Goal: Task Accomplishment & Management: Use online tool/utility

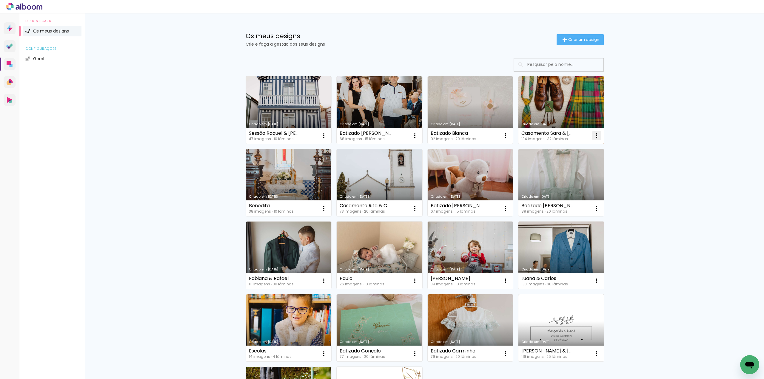
click at [596, 134] on iron-icon at bounding box center [596, 135] width 7 height 7
click at [574, 161] on span "Fazer uma cópia" at bounding box center [571, 161] width 35 height 4
type input "Cópia de Casamento Sara & Richard"
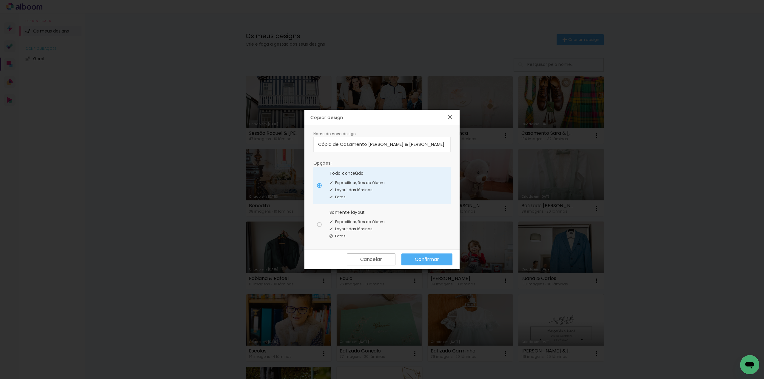
click at [319, 226] on div at bounding box center [319, 224] width 5 height 5
type paper-radio-button "on"
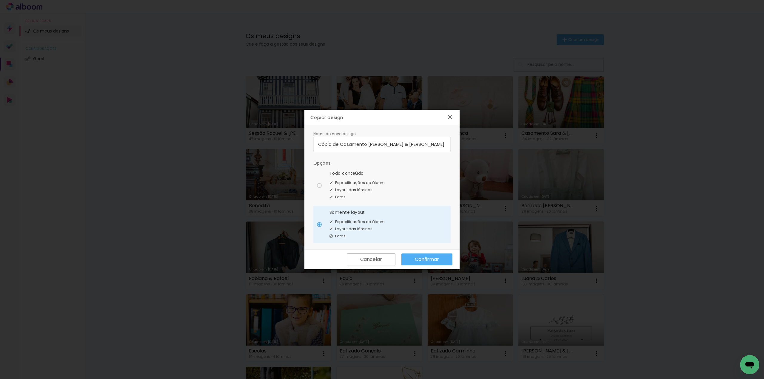
drag, startPoint x: 420, startPoint y: 144, endPoint x: 236, endPoint y: 136, distance: 184.0
click at [236, 136] on body "link( href="../../bower_components/polymer/polymer.html" rel="import" ) picture…" at bounding box center [382, 189] width 764 height 379
type input "Casamento Raquel & [PERSON_NAME]"
type paper-input "Casamento Raquel & [PERSON_NAME]"
click at [0, 0] on slot "Confirmar" at bounding box center [0, 0] width 0 height 0
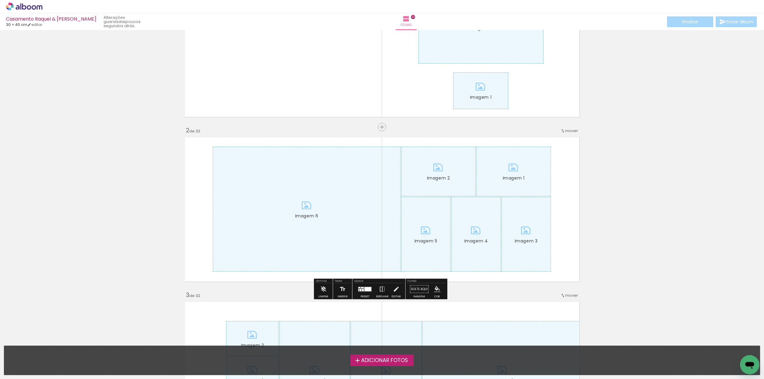
scroll to position [90, 0]
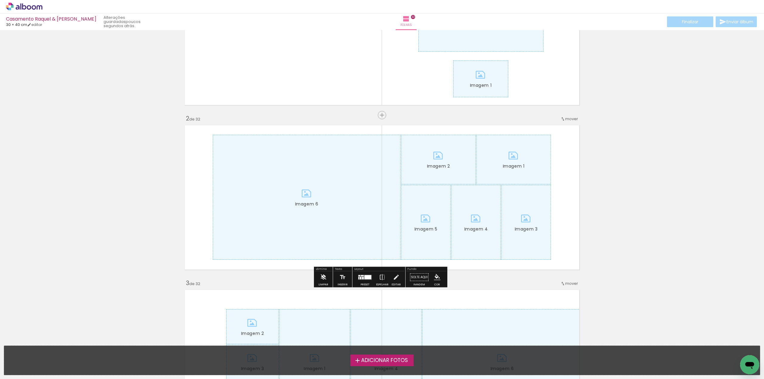
click at [321, 279] on iron-icon at bounding box center [323, 278] width 7 height 12
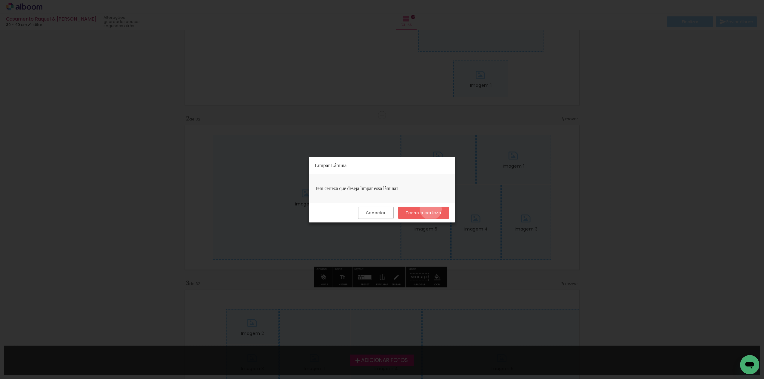
click at [432, 209] on paper-button "Tenho a certeza" at bounding box center [423, 213] width 51 height 12
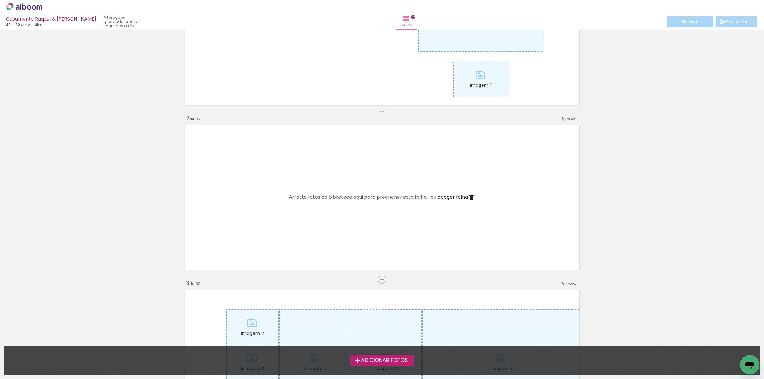
click at [469, 199] on iron-icon at bounding box center [471, 197] width 7 height 7
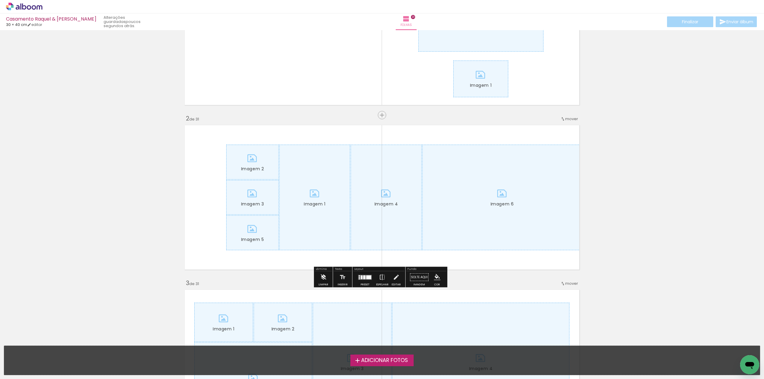
click at [323, 278] on iron-icon at bounding box center [323, 278] width 7 height 12
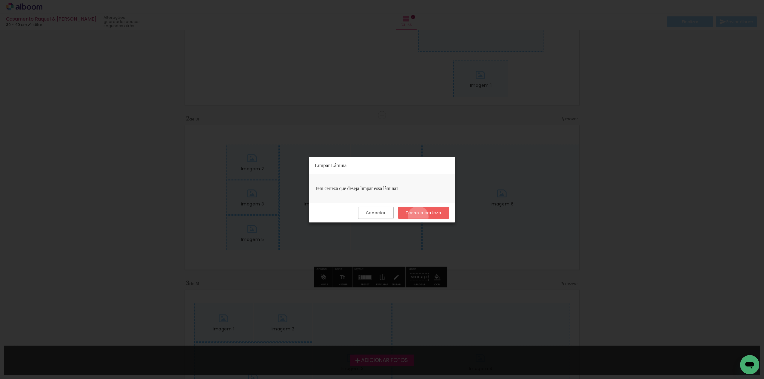
click at [419, 217] on paper-button "Tenho a certeza" at bounding box center [423, 213] width 51 height 12
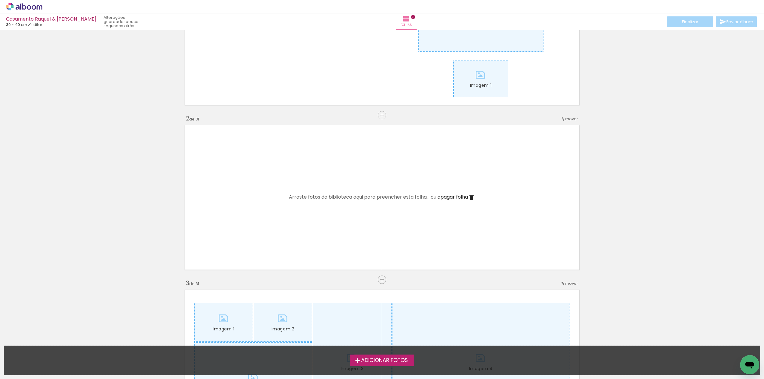
click at [456, 198] on span "apagar folha" at bounding box center [453, 197] width 30 height 7
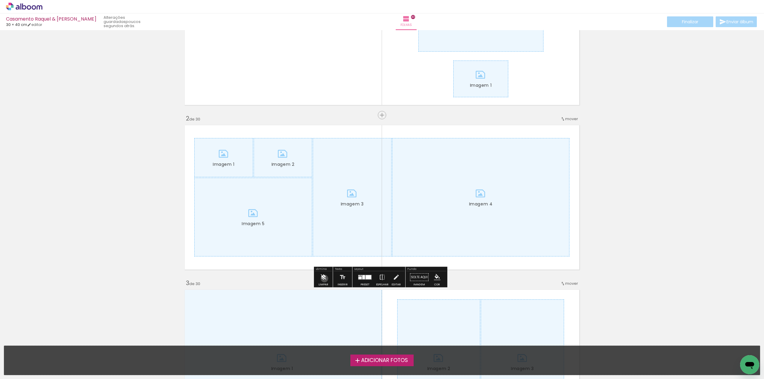
click at [325, 279] on iron-icon at bounding box center [323, 278] width 7 height 12
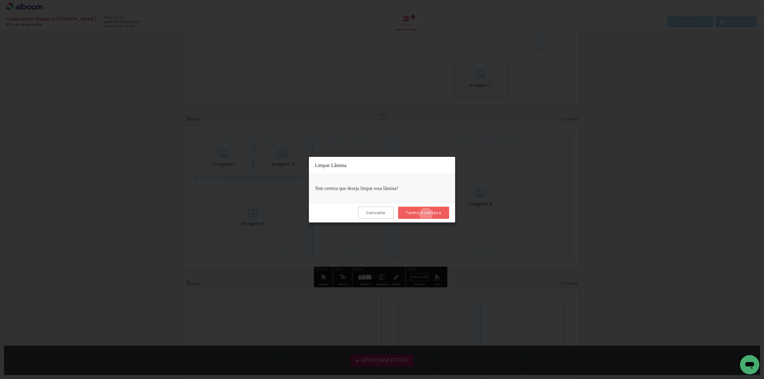
click at [0, 0] on slot "Tenho a certeza" at bounding box center [0, 0] width 0 height 0
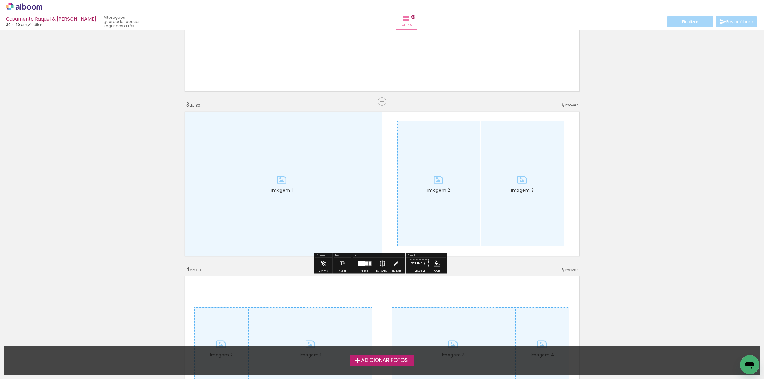
scroll to position [269, 0]
click at [323, 262] on iron-icon at bounding box center [323, 263] width 7 height 12
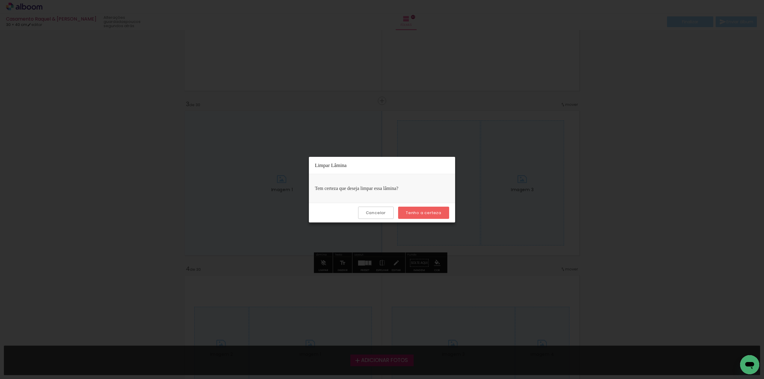
click at [0, 0] on slot "Tenho a certeza" at bounding box center [0, 0] width 0 height 0
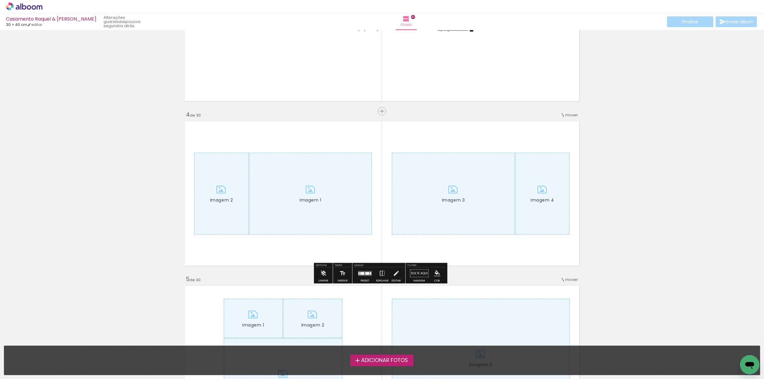
scroll to position [448, 0]
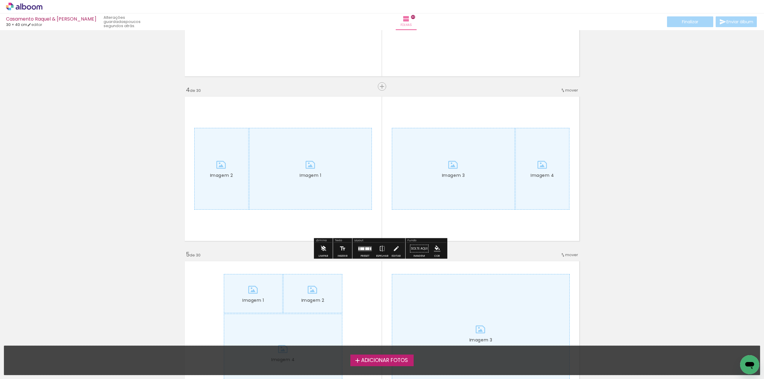
click at [325, 247] on iron-icon at bounding box center [323, 249] width 7 height 12
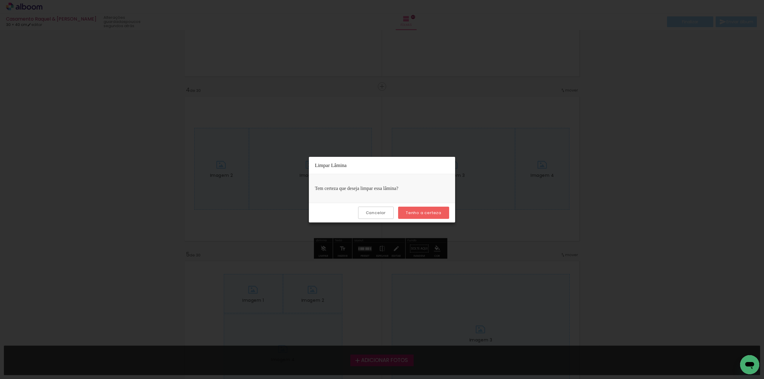
click at [0, 0] on slot "Tenho a certeza" at bounding box center [0, 0] width 0 height 0
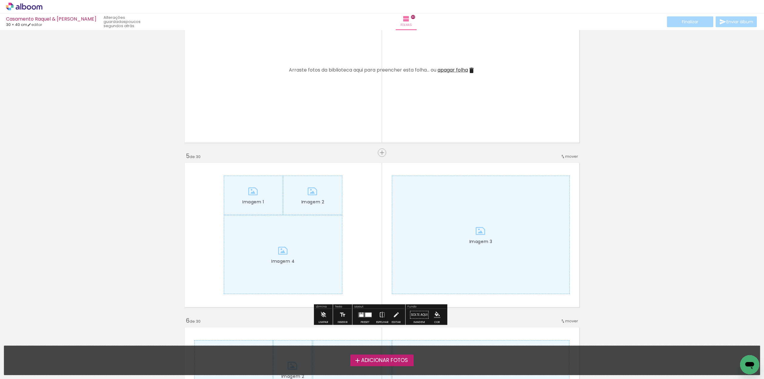
scroll to position [597, 0]
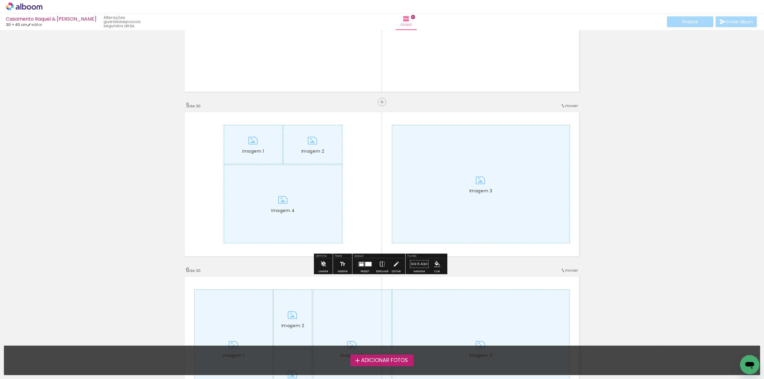
drag, startPoint x: 321, startPoint y: 262, endPoint x: 325, endPoint y: 261, distance: 4.3
click at [322, 262] on iron-icon at bounding box center [323, 265] width 7 height 12
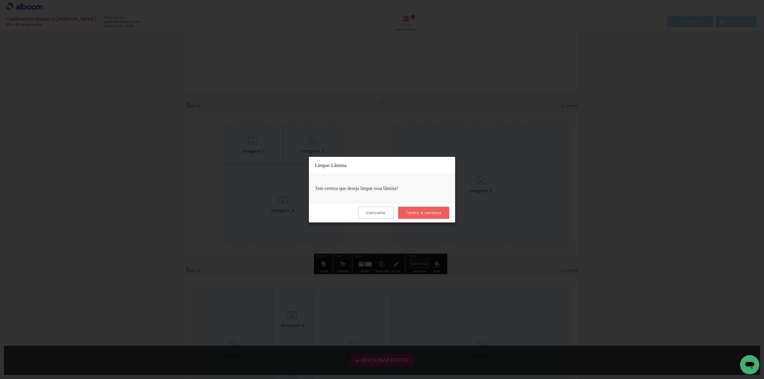
click at [0, 0] on slot "Tenho a certeza" at bounding box center [0, 0] width 0 height 0
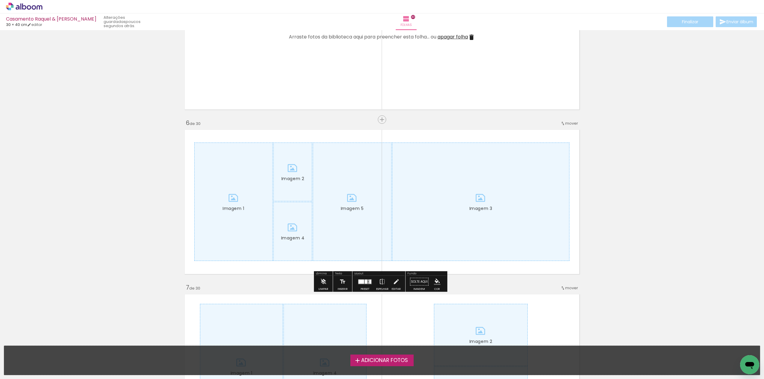
scroll to position [746, 0]
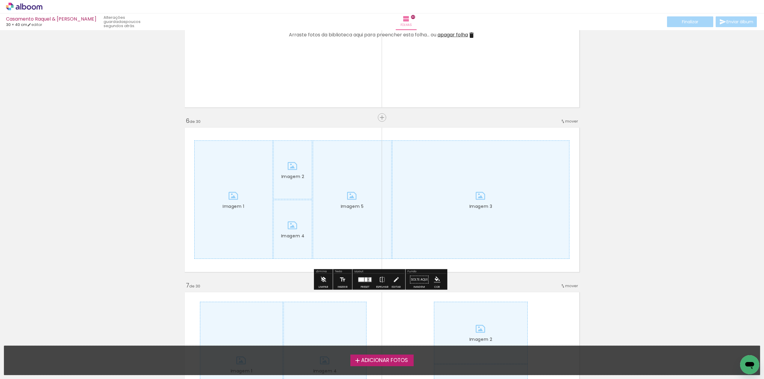
click at [322, 278] on iron-icon at bounding box center [323, 280] width 7 height 12
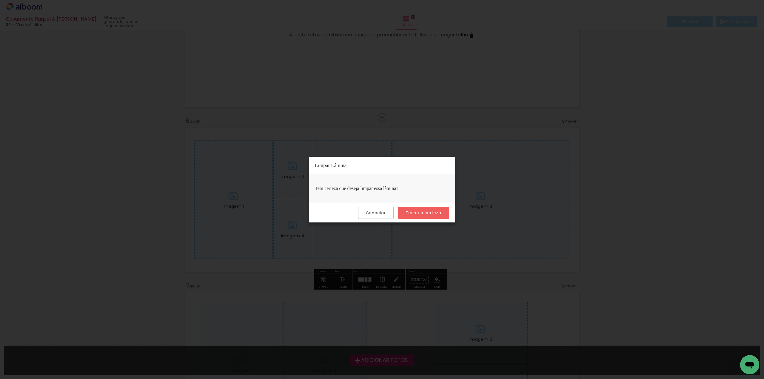
click at [0, 0] on slot "Tenho a certeza" at bounding box center [0, 0] width 0 height 0
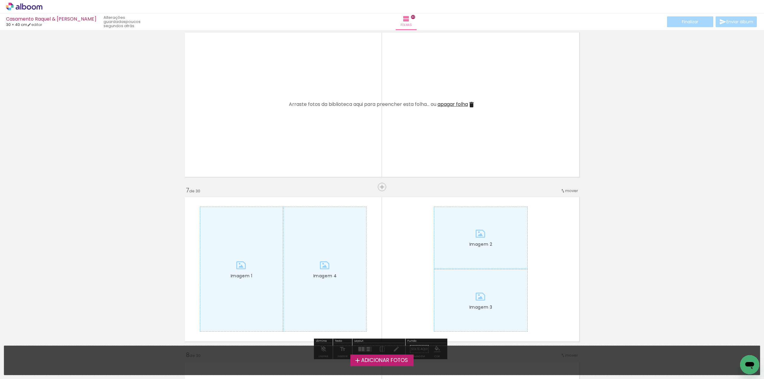
scroll to position [925, 0]
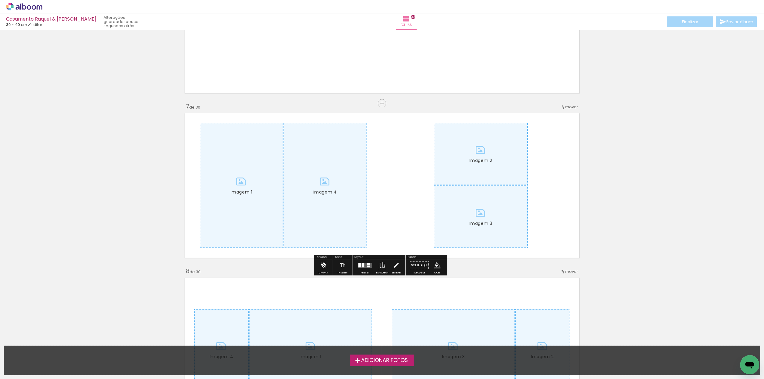
click at [322, 267] on iron-icon at bounding box center [323, 266] width 7 height 12
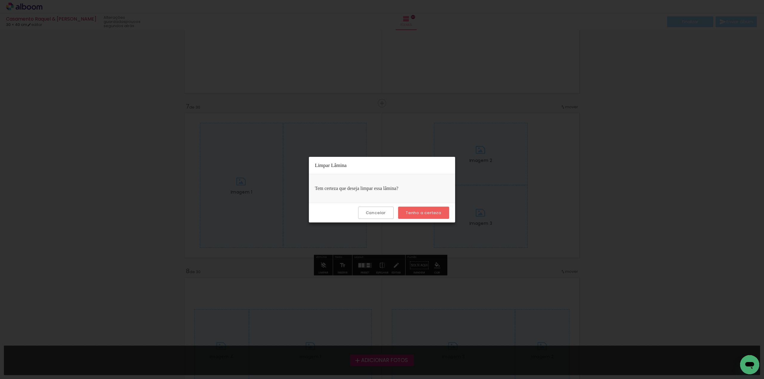
click at [0, 0] on slot "Tenho a certeza" at bounding box center [0, 0] width 0 height 0
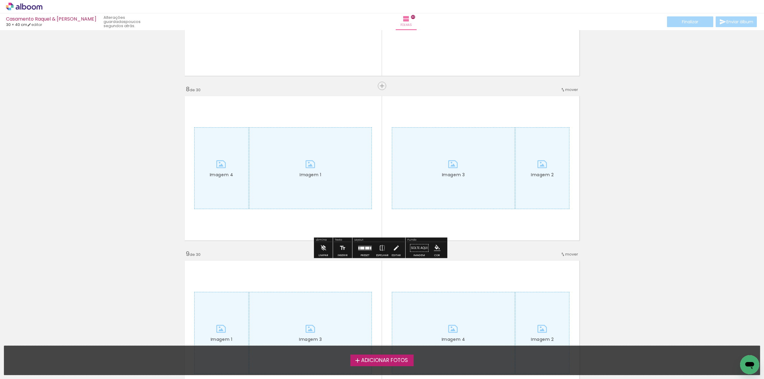
scroll to position [1164, 0]
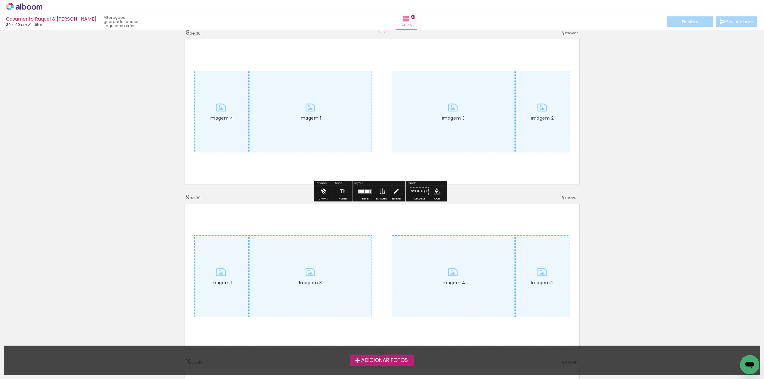
drag, startPoint x: 322, startPoint y: 191, endPoint x: 382, endPoint y: 181, distance: 61.4
click at [323, 191] on iron-icon at bounding box center [323, 192] width 7 height 12
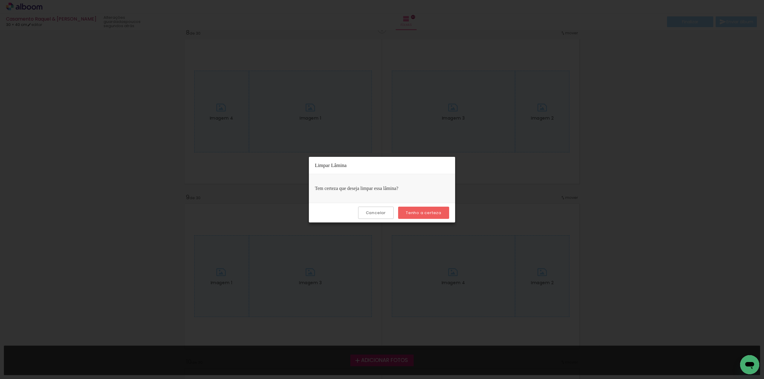
click at [0, 0] on slot "Tenho a certeza" at bounding box center [0, 0] width 0 height 0
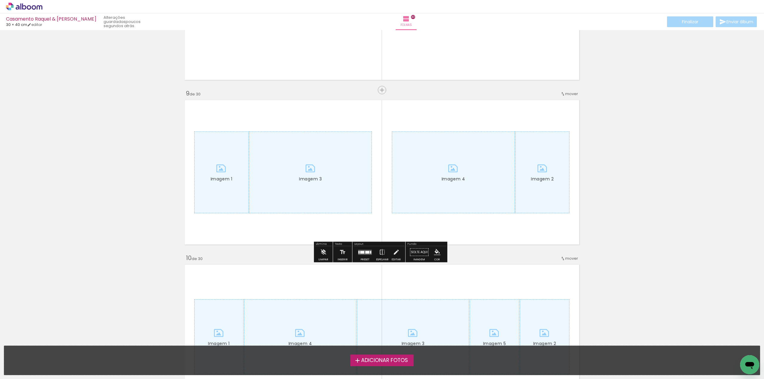
scroll to position [1284, 0]
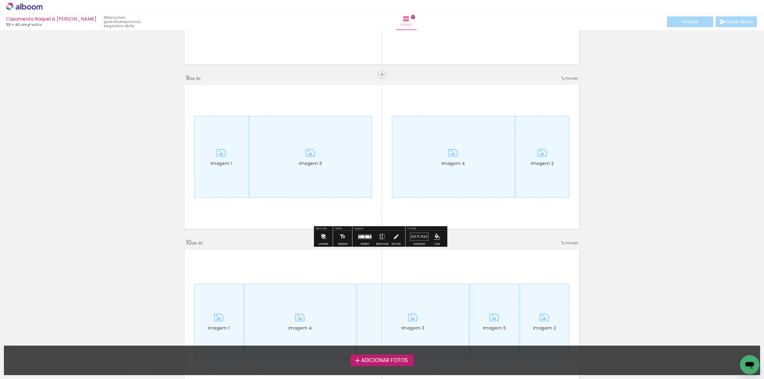
click at [324, 235] on iron-icon at bounding box center [323, 237] width 7 height 12
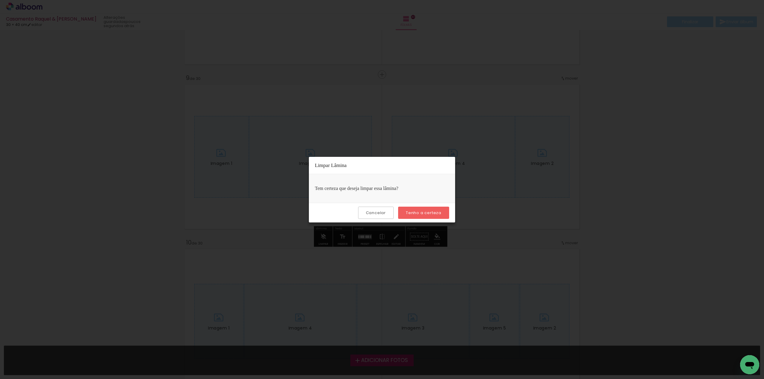
click at [0, 0] on slot "Tenho a certeza" at bounding box center [0, 0] width 0 height 0
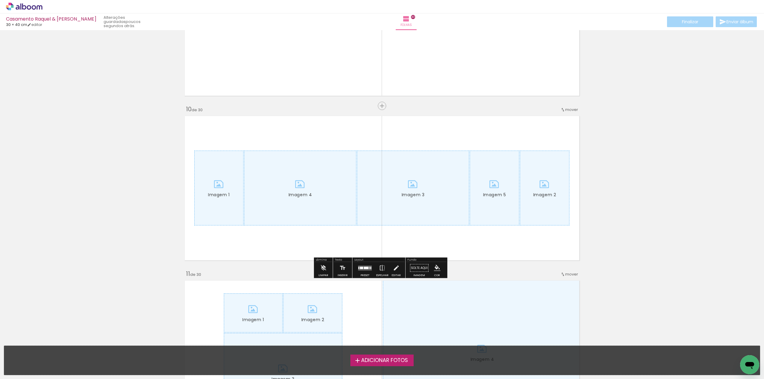
scroll to position [1433, 0]
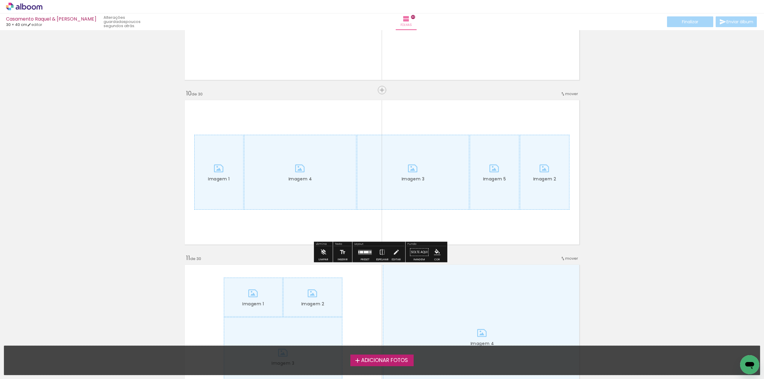
drag, startPoint x: 326, startPoint y: 253, endPoint x: 331, endPoint y: 250, distance: 6.0
click at [327, 253] on paper-button "Limpar" at bounding box center [323, 254] width 13 height 15
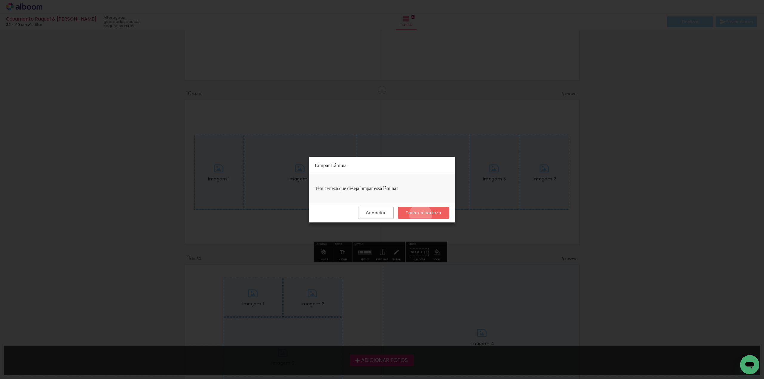
click at [0, 0] on slot "Tenho a certeza" at bounding box center [0, 0] width 0 height 0
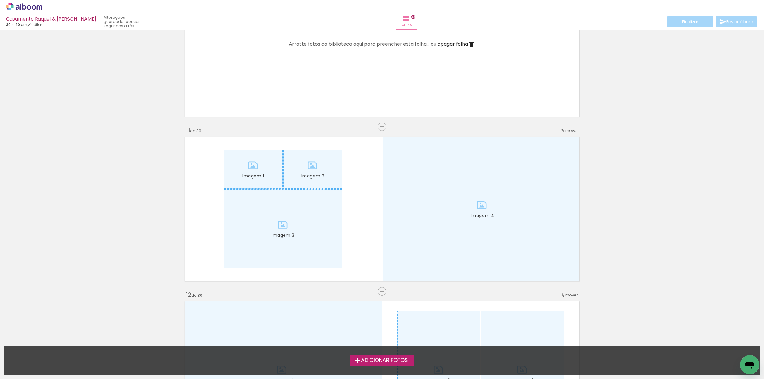
scroll to position [1582, 0]
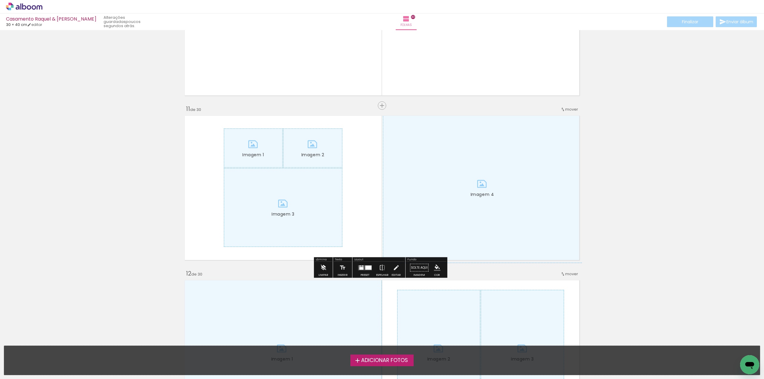
click at [323, 269] on iron-icon at bounding box center [323, 268] width 7 height 12
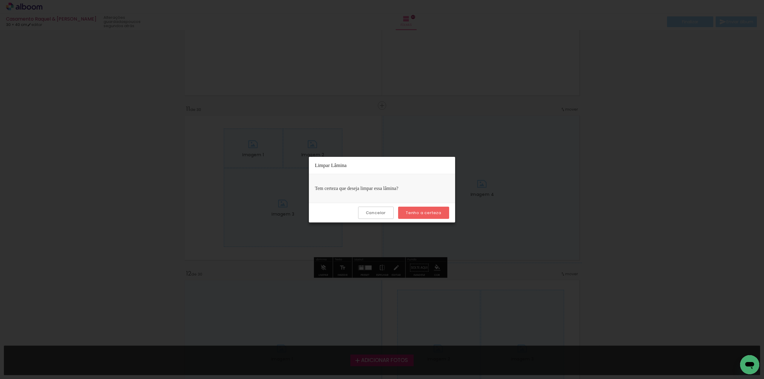
click at [0, 0] on slot "Tenho a certeza" at bounding box center [0, 0] width 0 height 0
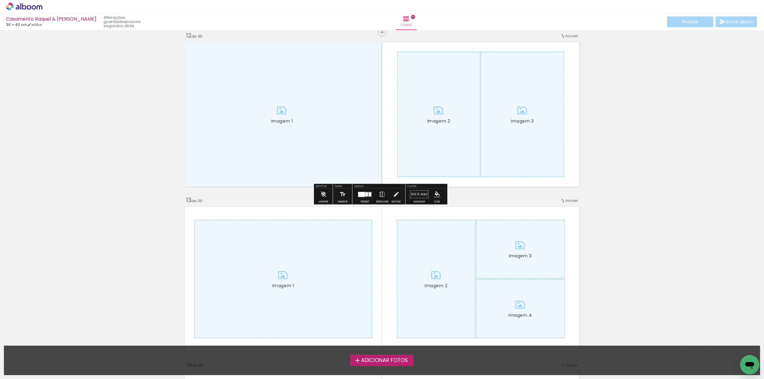
scroll to position [1821, 0]
click at [323, 193] on iron-icon at bounding box center [323, 194] width 7 height 12
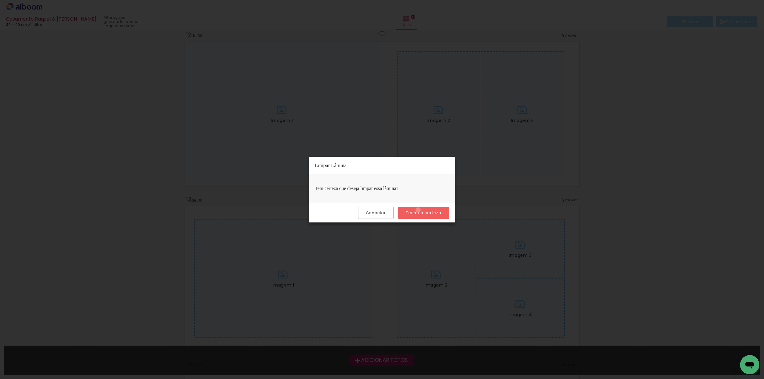
click at [0, 0] on slot "Tenho a certeza" at bounding box center [0, 0] width 0 height 0
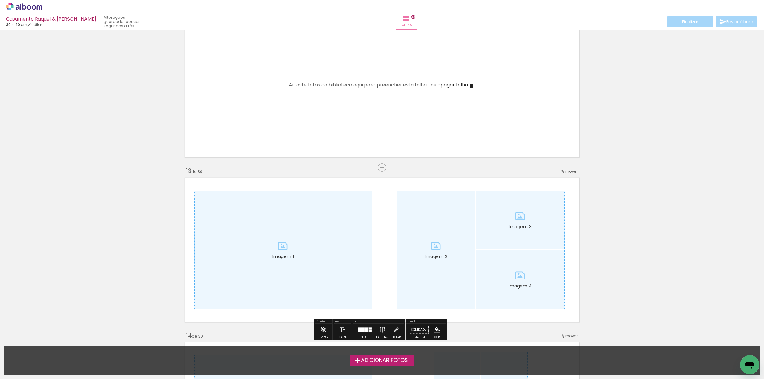
scroll to position [1970, 0]
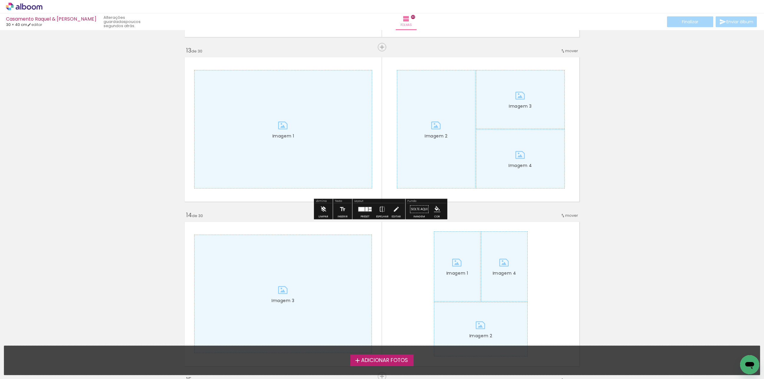
click at [322, 210] on iron-icon at bounding box center [323, 210] width 7 height 12
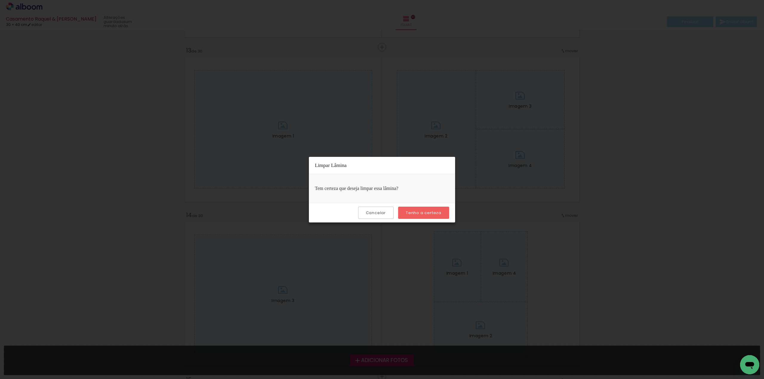
click at [0, 0] on slot "Tenho a certeza" at bounding box center [0, 0] width 0 height 0
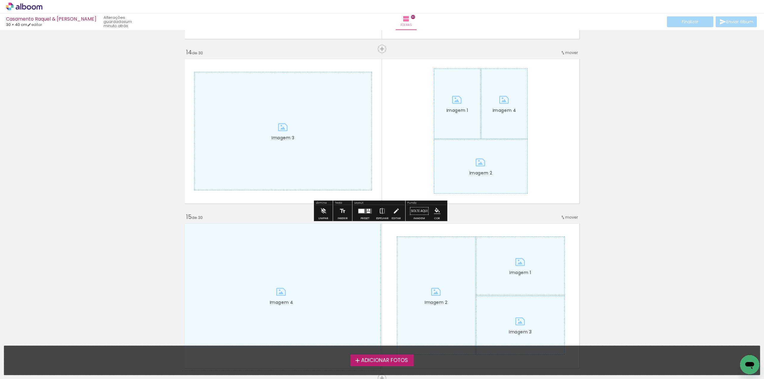
scroll to position [2149, 0]
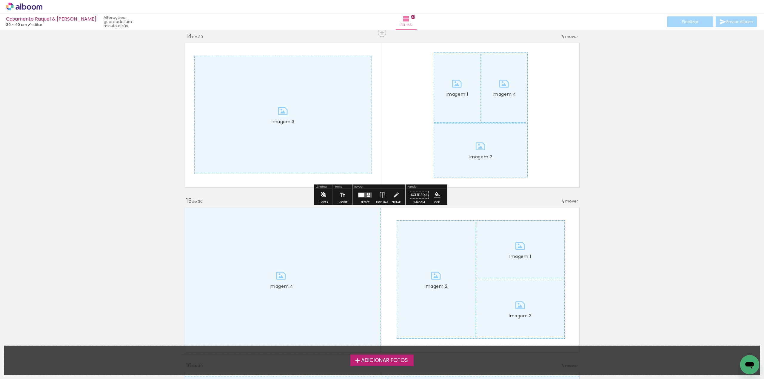
click at [324, 196] on iron-icon at bounding box center [323, 195] width 7 height 12
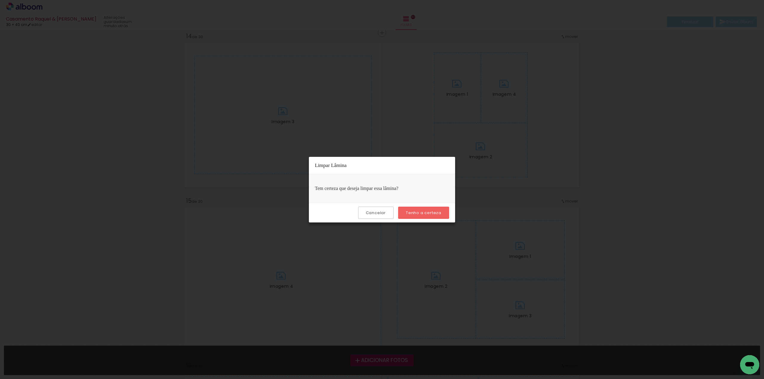
click at [0, 0] on slot "Tenho a certeza" at bounding box center [0, 0] width 0 height 0
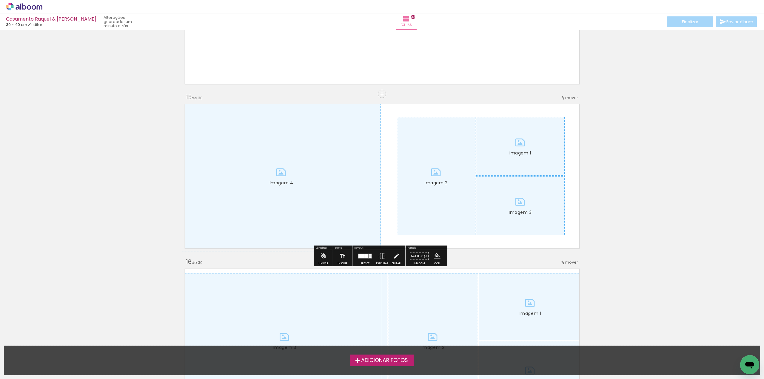
scroll to position [2299, 0]
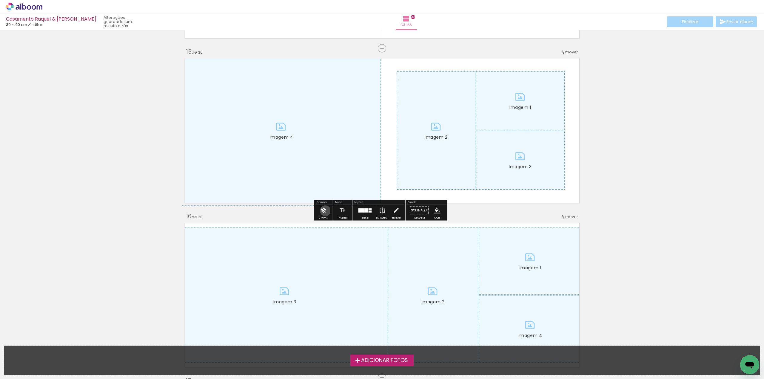
click at [325, 211] on iron-icon at bounding box center [323, 211] width 7 height 12
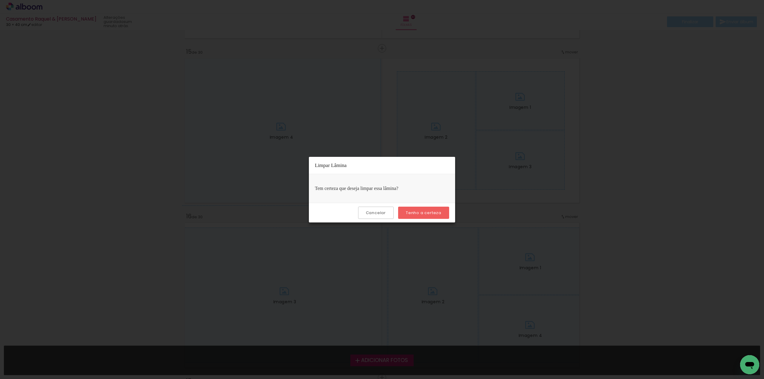
click at [0, 0] on slot "Tenho a certeza" at bounding box center [0, 0] width 0 height 0
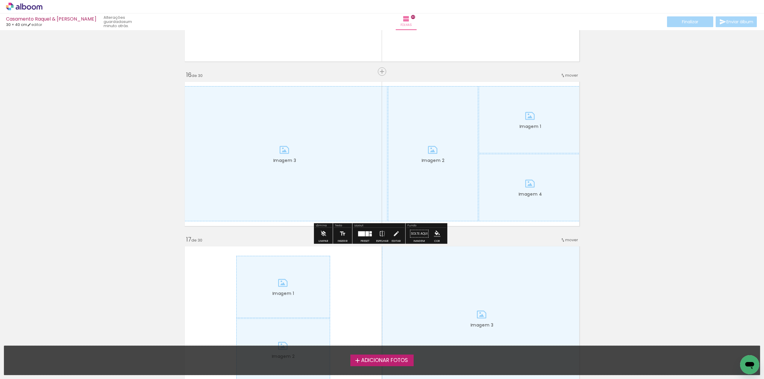
scroll to position [2448, 0]
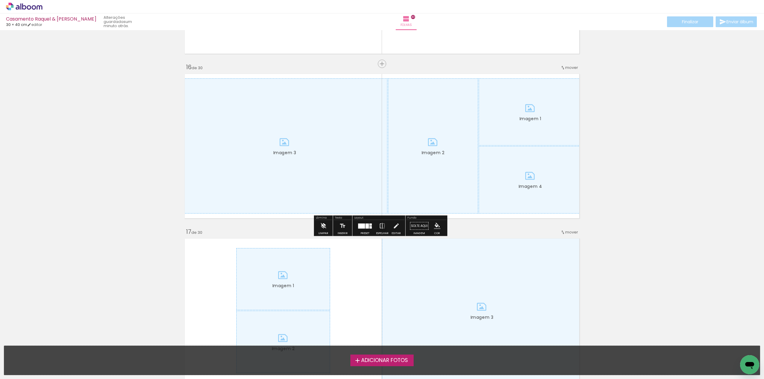
click at [322, 226] on iron-icon at bounding box center [323, 226] width 7 height 12
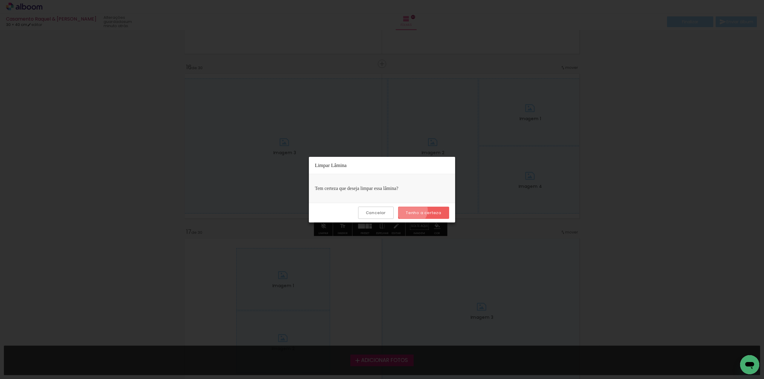
click at [0, 0] on slot "Tenho a certeza" at bounding box center [0, 0] width 0 height 0
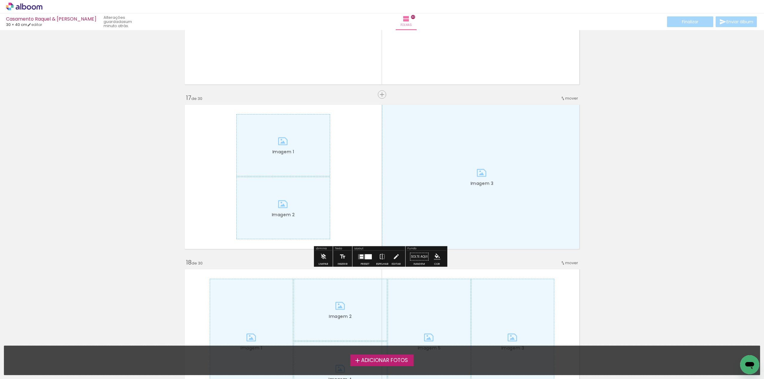
scroll to position [2597, 0]
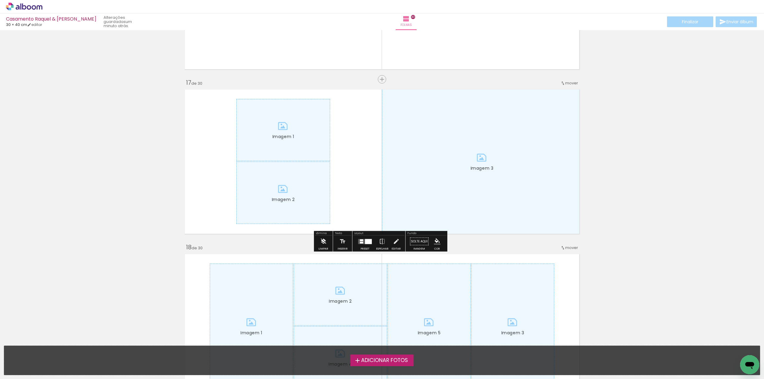
click at [325, 240] on iron-icon at bounding box center [323, 242] width 7 height 12
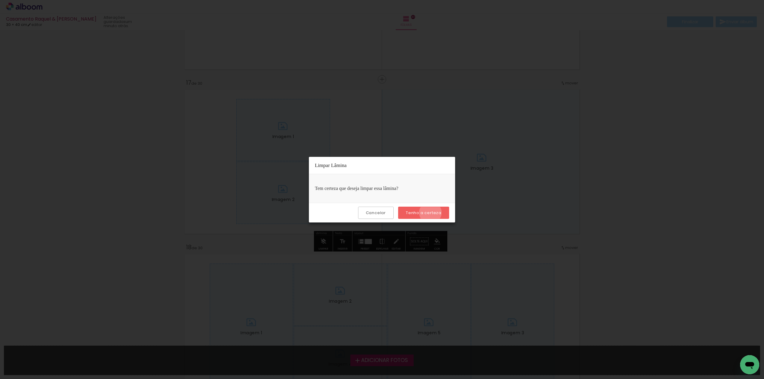
click at [0, 0] on slot "Tenho a certeza" at bounding box center [0, 0] width 0 height 0
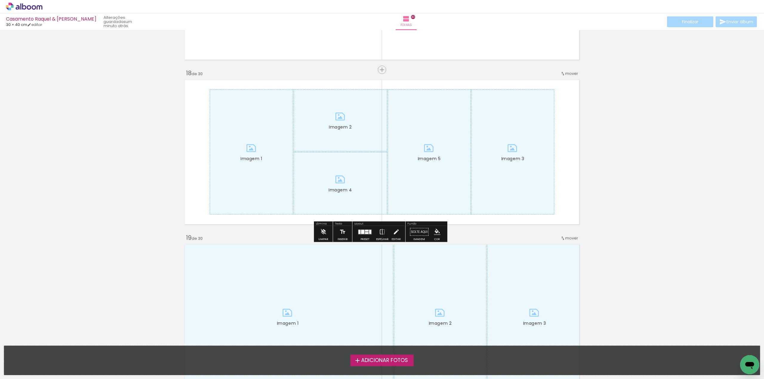
scroll to position [2806, 0]
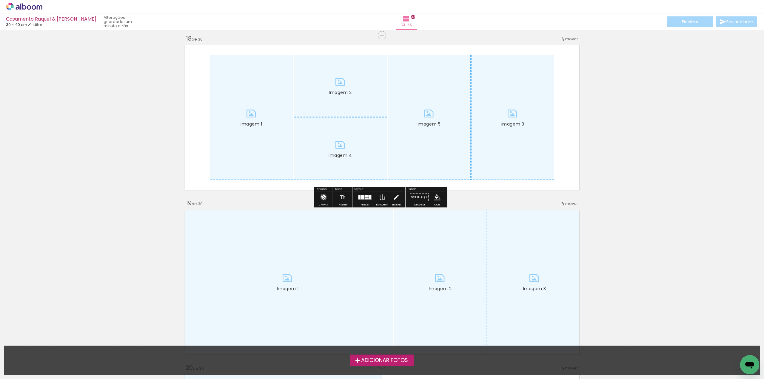
click at [324, 197] on iron-icon at bounding box center [323, 198] width 7 height 12
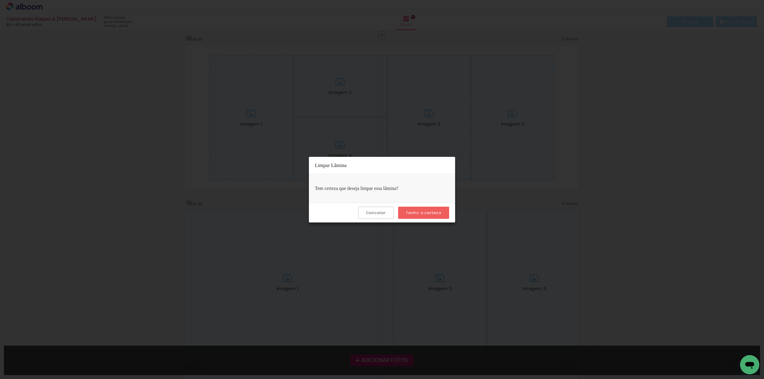
click at [0, 0] on slot "Tenho a certeza" at bounding box center [0, 0] width 0 height 0
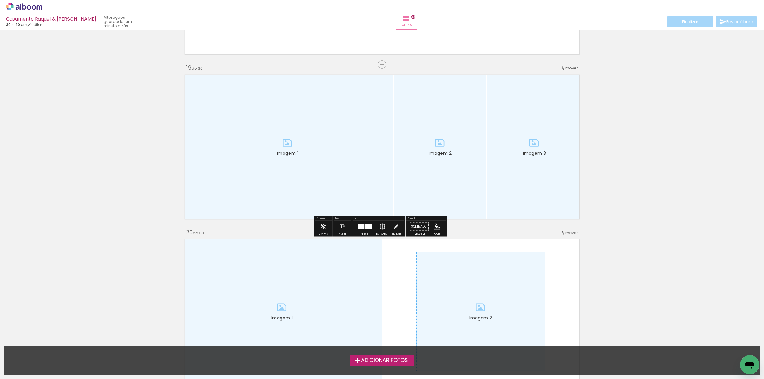
scroll to position [2955, 0]
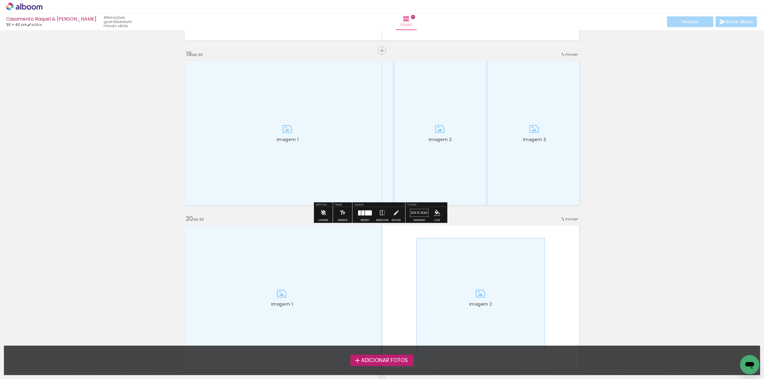
click at [324, 211] on iron-icon at bounding box center [323, 213] width 7 height 12
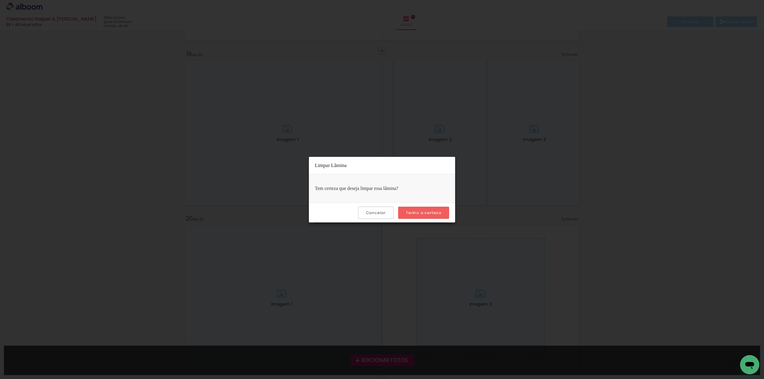
click at [0, 0] on slot "Tenho a certeza" at bounding box center [0, 0] width 0 height 0
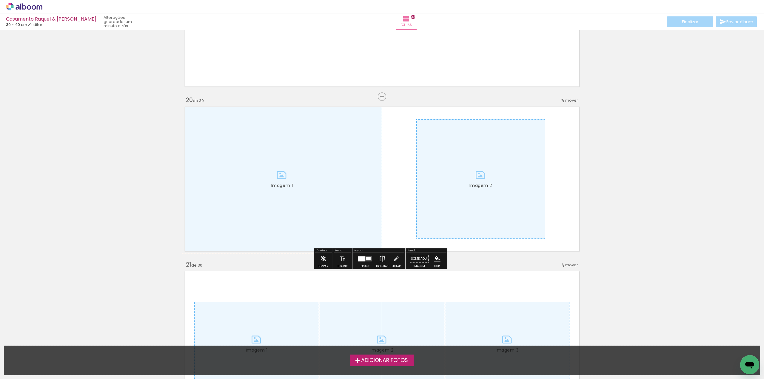
scroll to position [3075, 0]
click at [321, 259] on iron-icon at bounding box center [323, 259] width 7 height 12
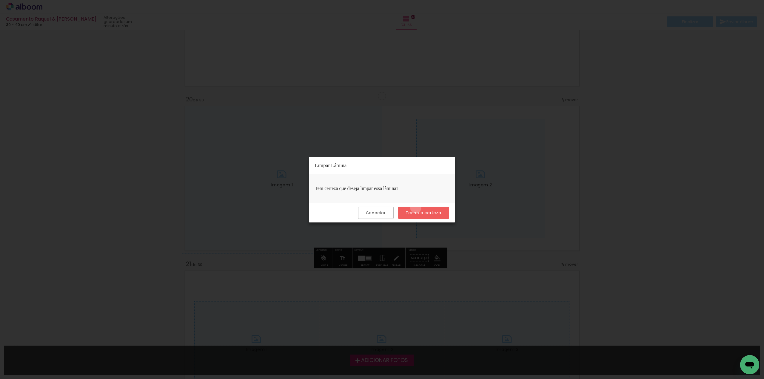
click at [417, 208] on paper-button "Tenho a certeza" at bounding box center [423, 213] width 51 height 12
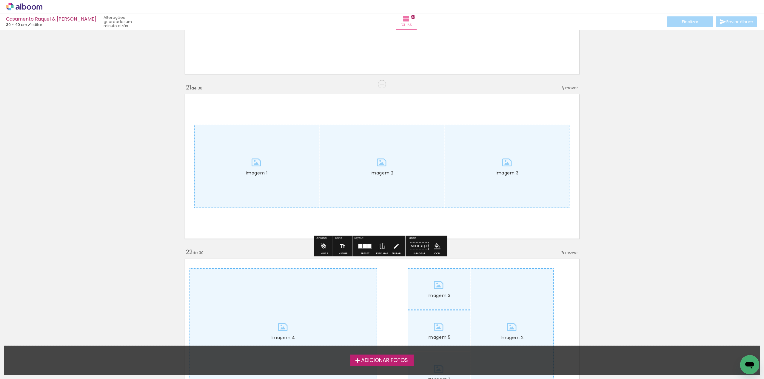
scroll to position [3284, 0]
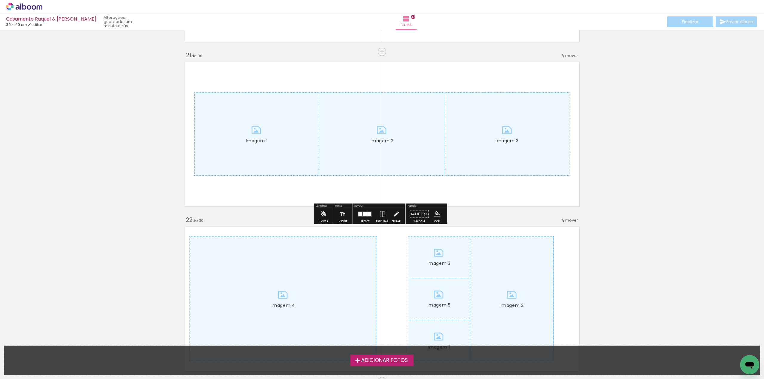
drag, startPoint x: 324, startPoint y: 214, endPoint x: 344, endPoint y: 212, distance: 19.2
click at [326, 213] on iron-icon at bounding box center [323, 214] width 7 height 12
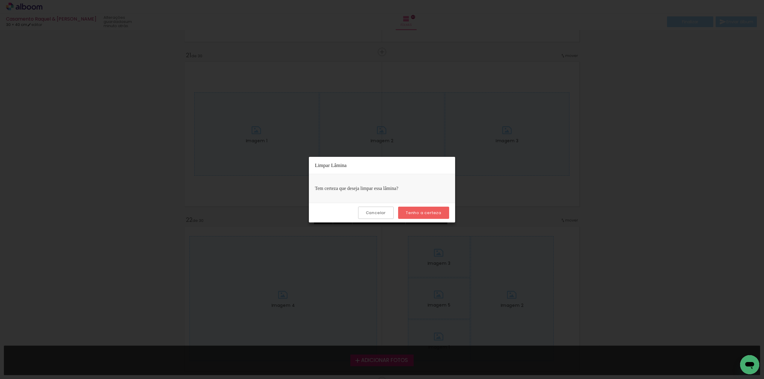
click at [0, 0] on slot "Tenho a certeza" at bounding box center [0, 0] width 0 height 0
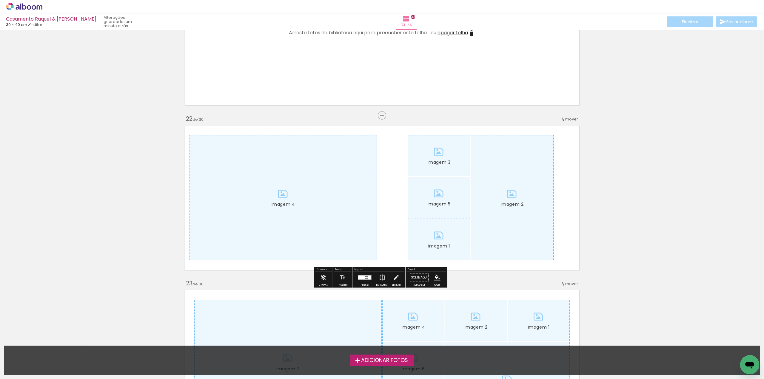
scroll to position [3433, 0]
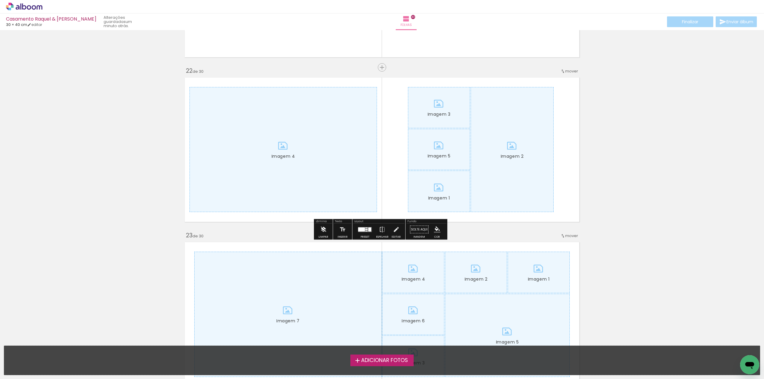
drag, startPoint x: 324, startPoint y: 229, endPoint x: 328, endPoint y: 229, distance: 3.9
click at [324, 229] on iron-icon at bounding box center [323, 230] width 7 height 12
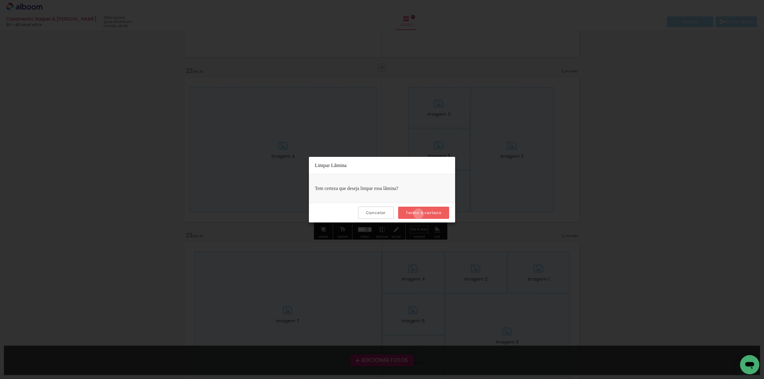
click at [0, 0] on slot "Tenho a certeza" at bounding box center [0, 0] width 0 height 0
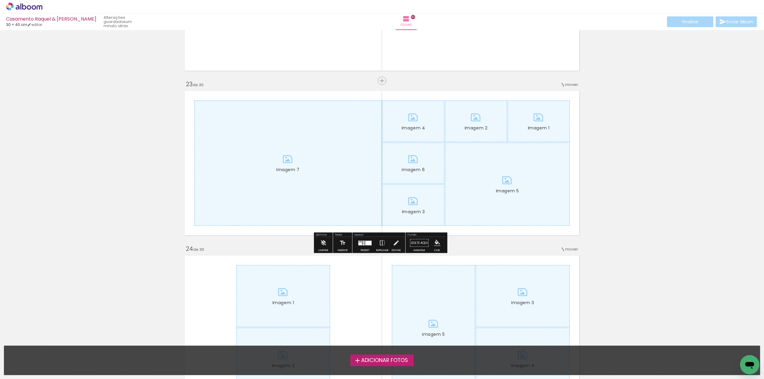
scroll to position [3642, 0]
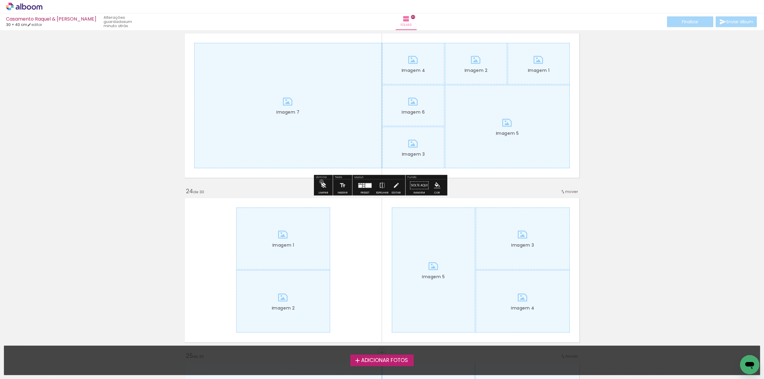
click at [322, 182] on iron-icon at bounding box center [323, 186] width 7 height 12
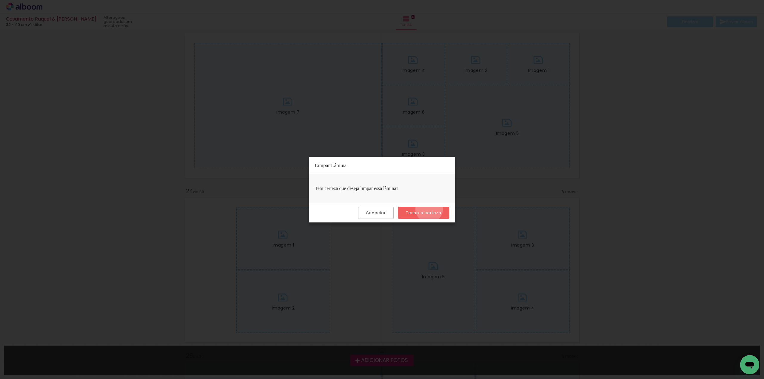
click at [430, 209] on paper-button "Tenho a certeza" at bounding box center [423, 213] width 51 height 12
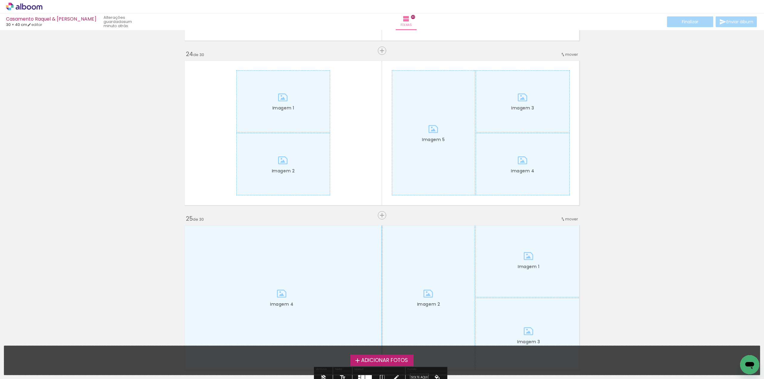
scroll to position [3791, 0]
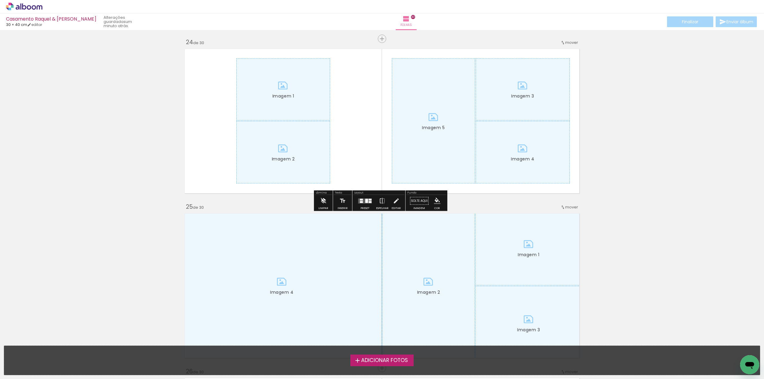
click at [324, 200] on iron-icon at bounding box center [323, 201] width 7 height 12
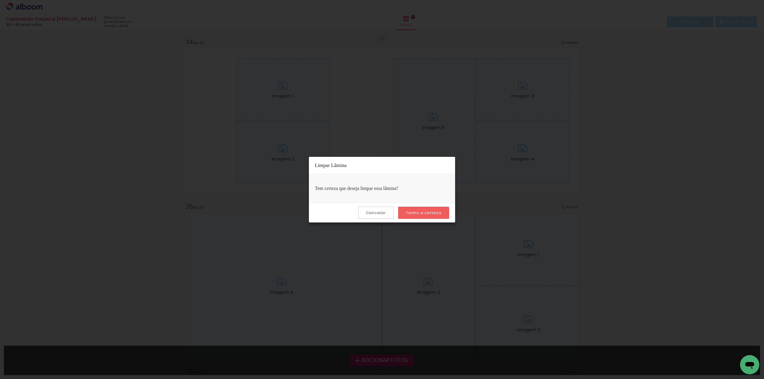
click at [0, 0] on slot "Tenho a certeza" at bounding box center [0, 0] width 0 height 0
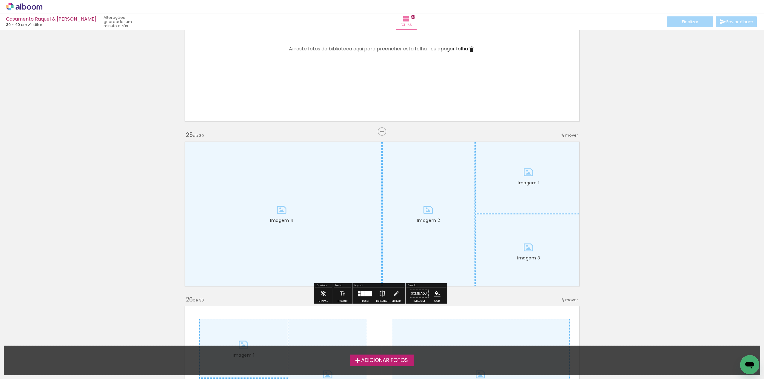
scroll to position [3881, 0]
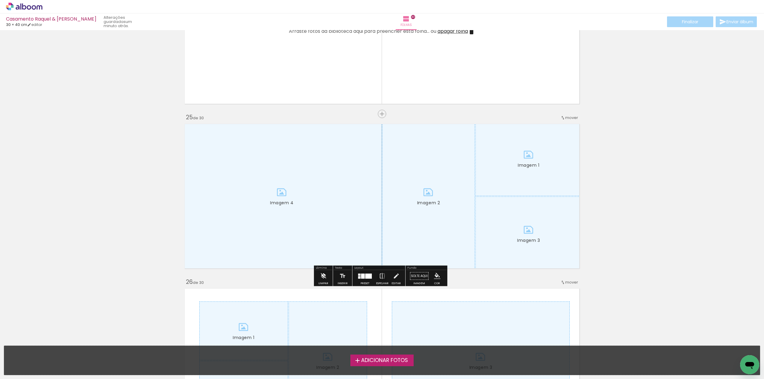
click at [323, 276] on iron-icon at bounding box center [323, 276] width 7 height 12
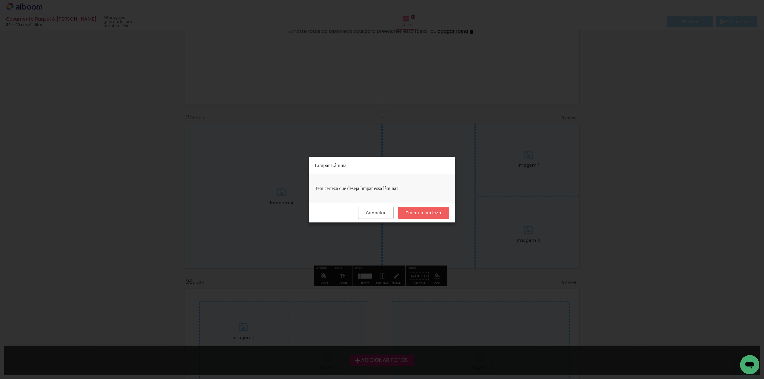
click at [0, 0] on slot "Tenho a certeza" at bounding box center [0, 0] width 0 height 0
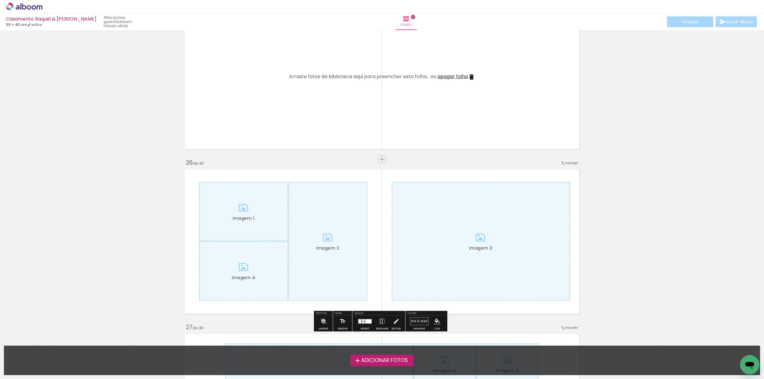
scroll to position [4090, 0]
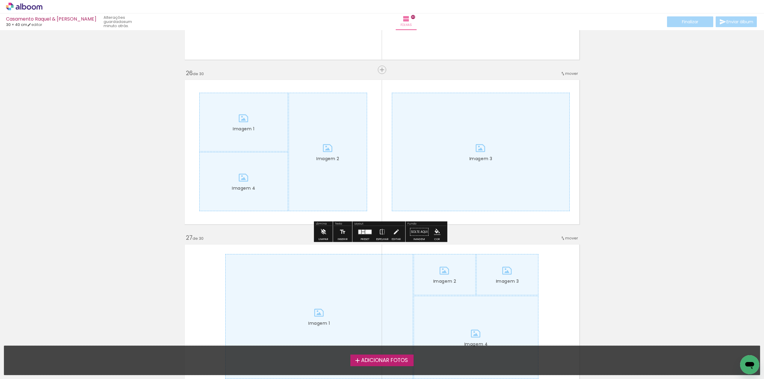
click at [323, 231] on iron-icon at bounding box center [323, 232] width 7 height 12
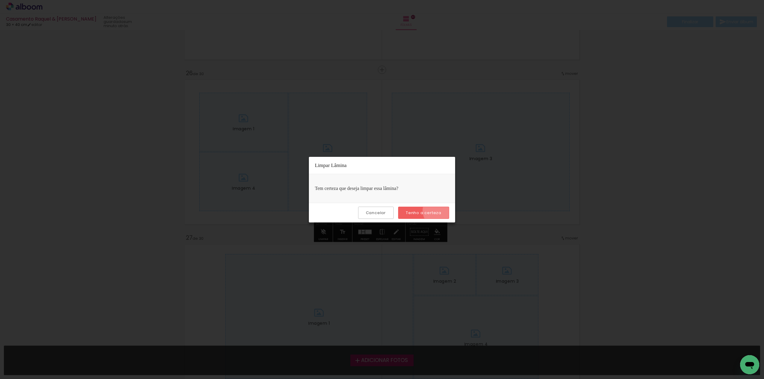
click at [443, 211] on paper-button "Tenho a certeza" at bounding box center [423, 213] width 51 height 12
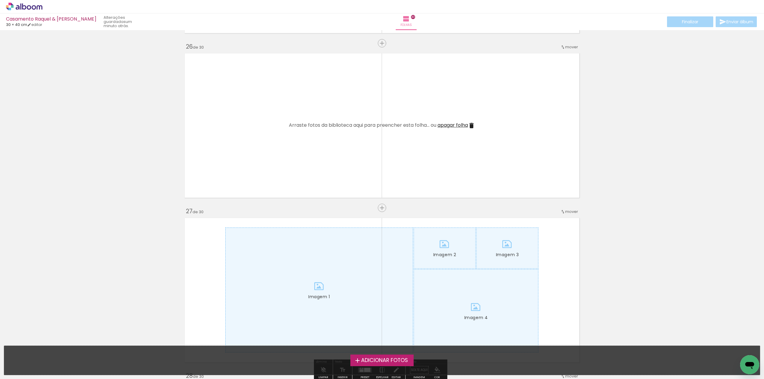
scroll to position [4209, 0]
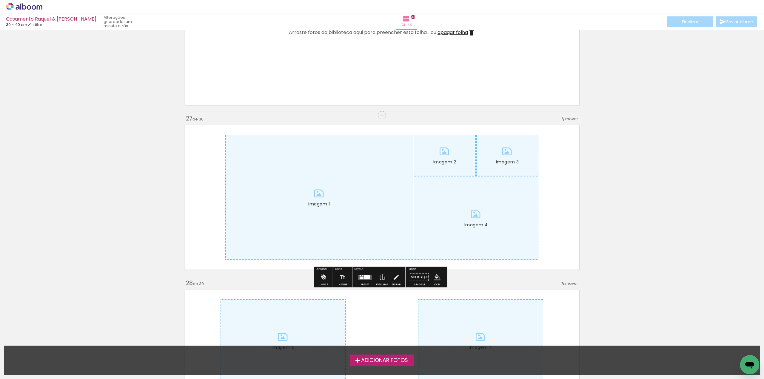
click at [326, 275] on iron-icon at bounding box center [323, 278] width 7 height 12
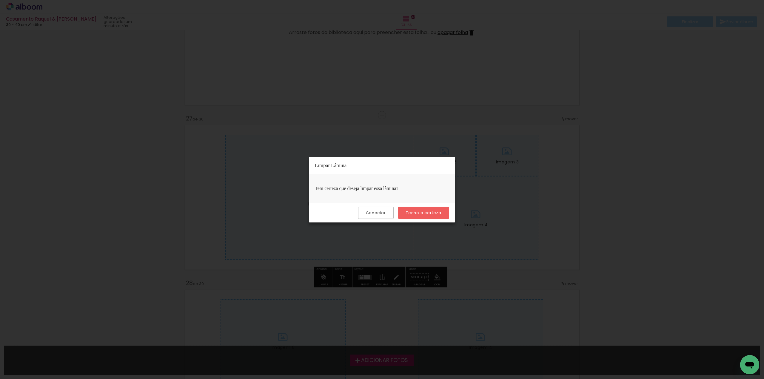
click at [0, 0] on slot "Tenho a certeza" at bounding box center [0, 0] width 0 height 0
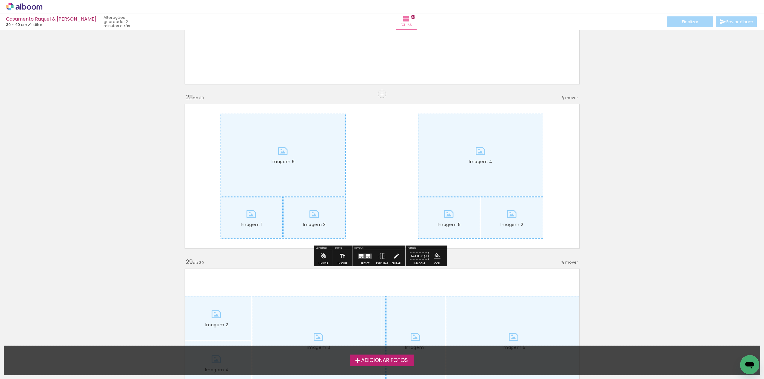
scroll to position [4418, 0]
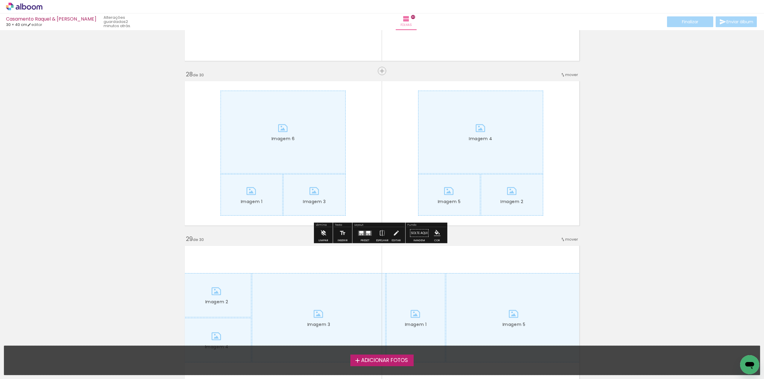
click at [324, 233] on iron-icon at bounding box center [323, 233] width 7 height 12
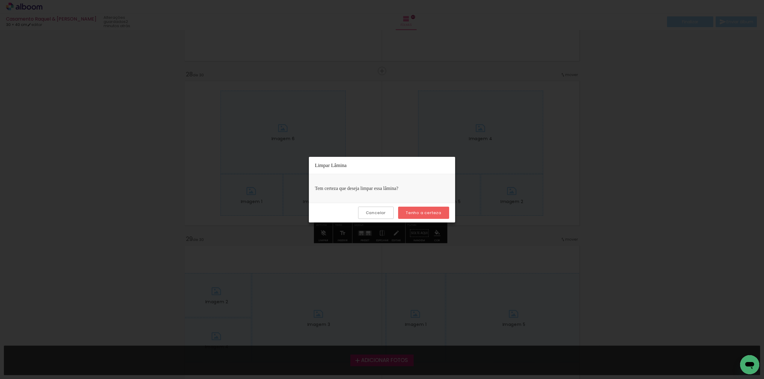
click at [0, 0] on slot "Tenho a certeza" at bounding box center [0, 0] width 0 height 0
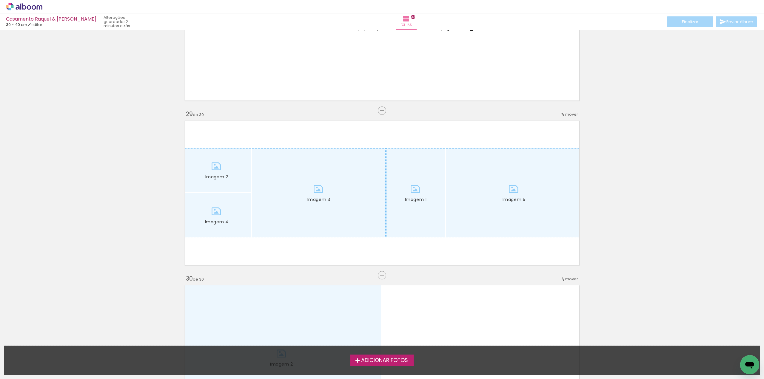
scroll to position [4567, 0]
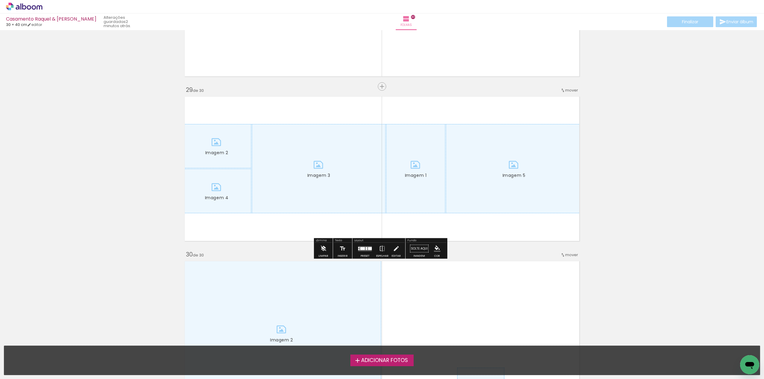
click at [323, 247] on iron-icon at bounding box center [323, 249] width 7 height 12
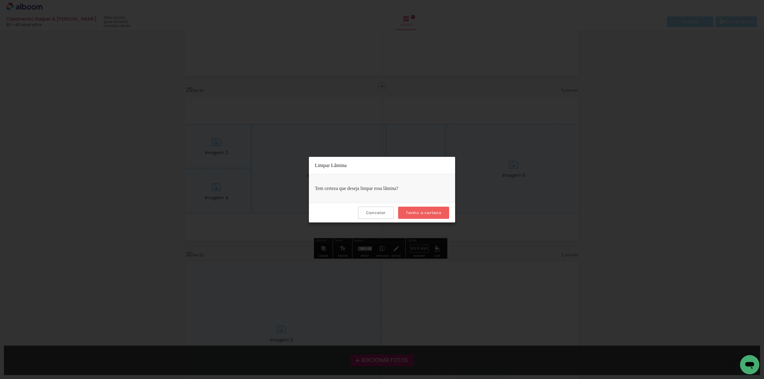
click at [443, 214] on paper-button "Tenho a certeza" at bounding box center [423, 213] width 51 height 12
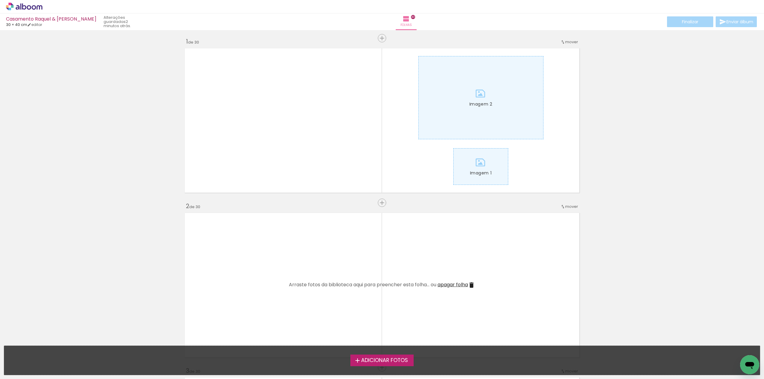
scroll to position [0, 0]
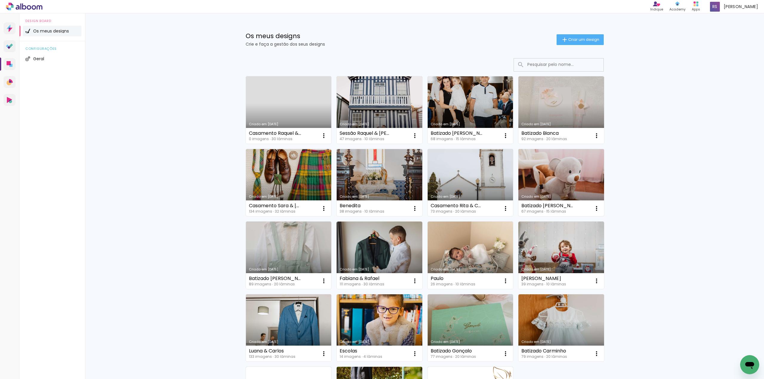
click at [572, 178] on link "Criado em [DATE]" at bounding box center [562, 182] width 86 height 67
